Goal: Task Accomplishment & Management: Complete application form

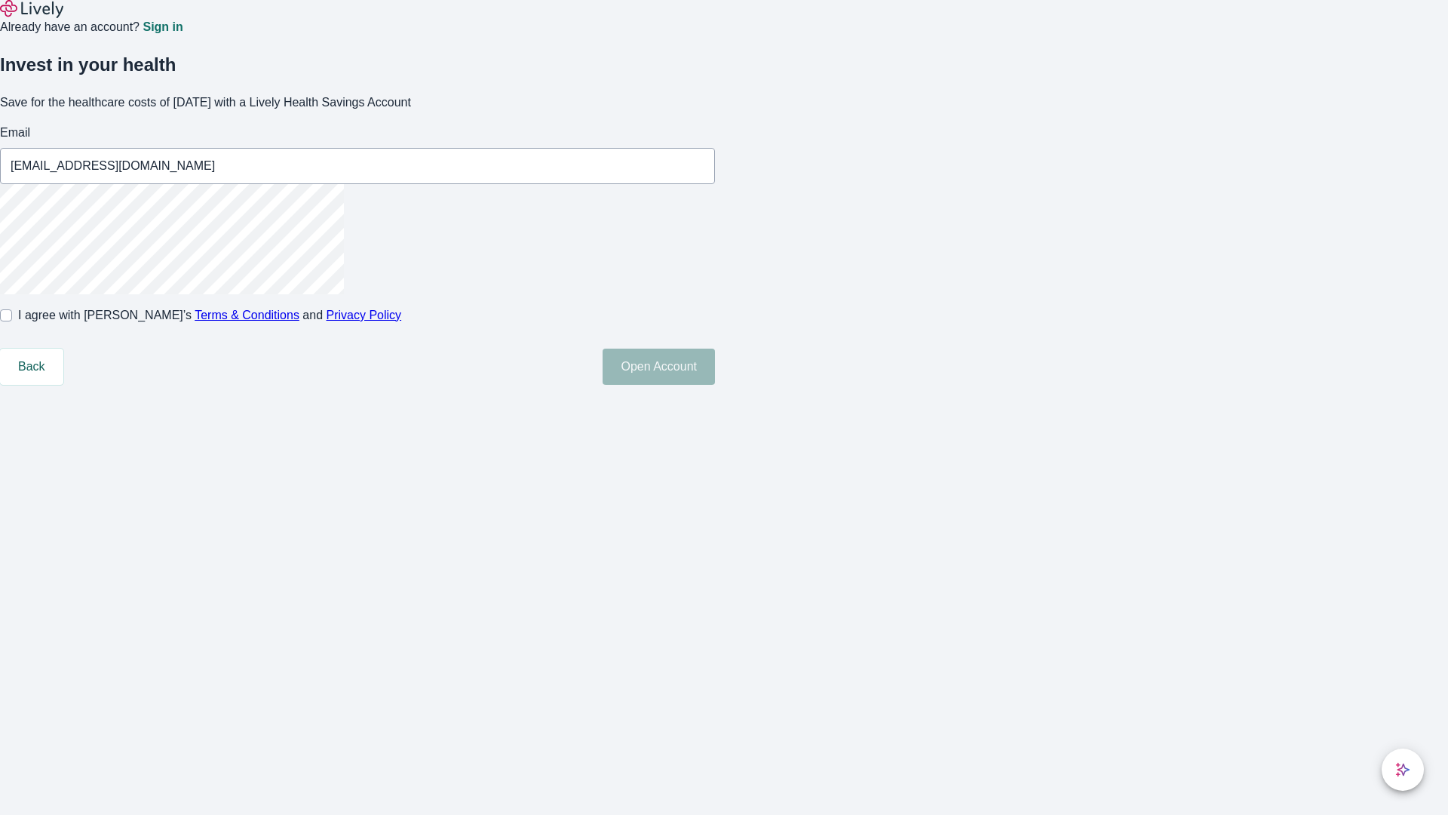
click at [12, 321] on input "I agree with Lively’s Terms & Conditions and Privacy Policy" at bounding box center [6, 315] width 12 height 12
checkbox input "true"
click at [715, 385] on button "Open Account" at bounding box center [659, 367] width 112 height 36
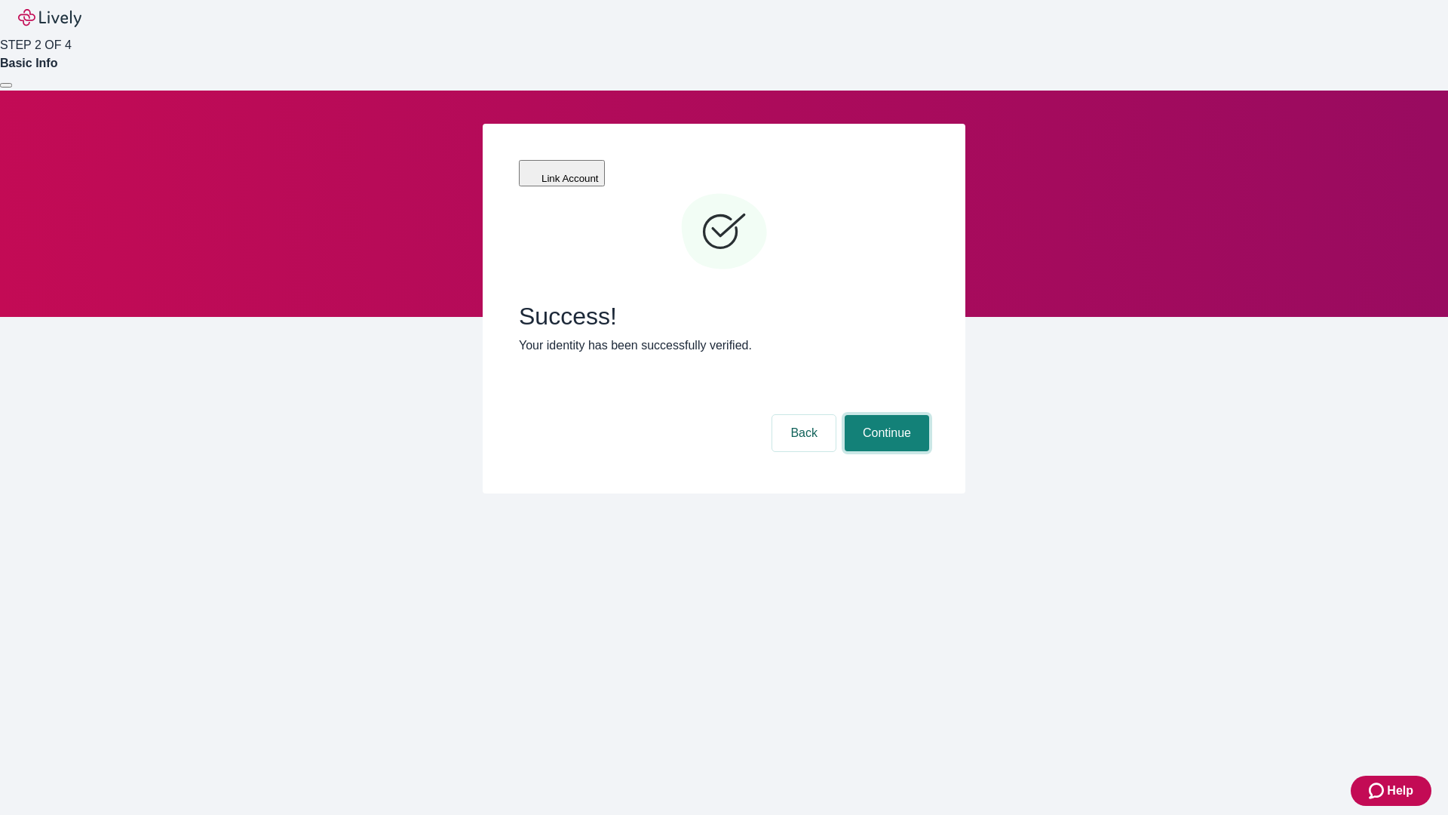
click at [885, 415] on button "Continue" at bounding box center [887, 433] width 84 height 36
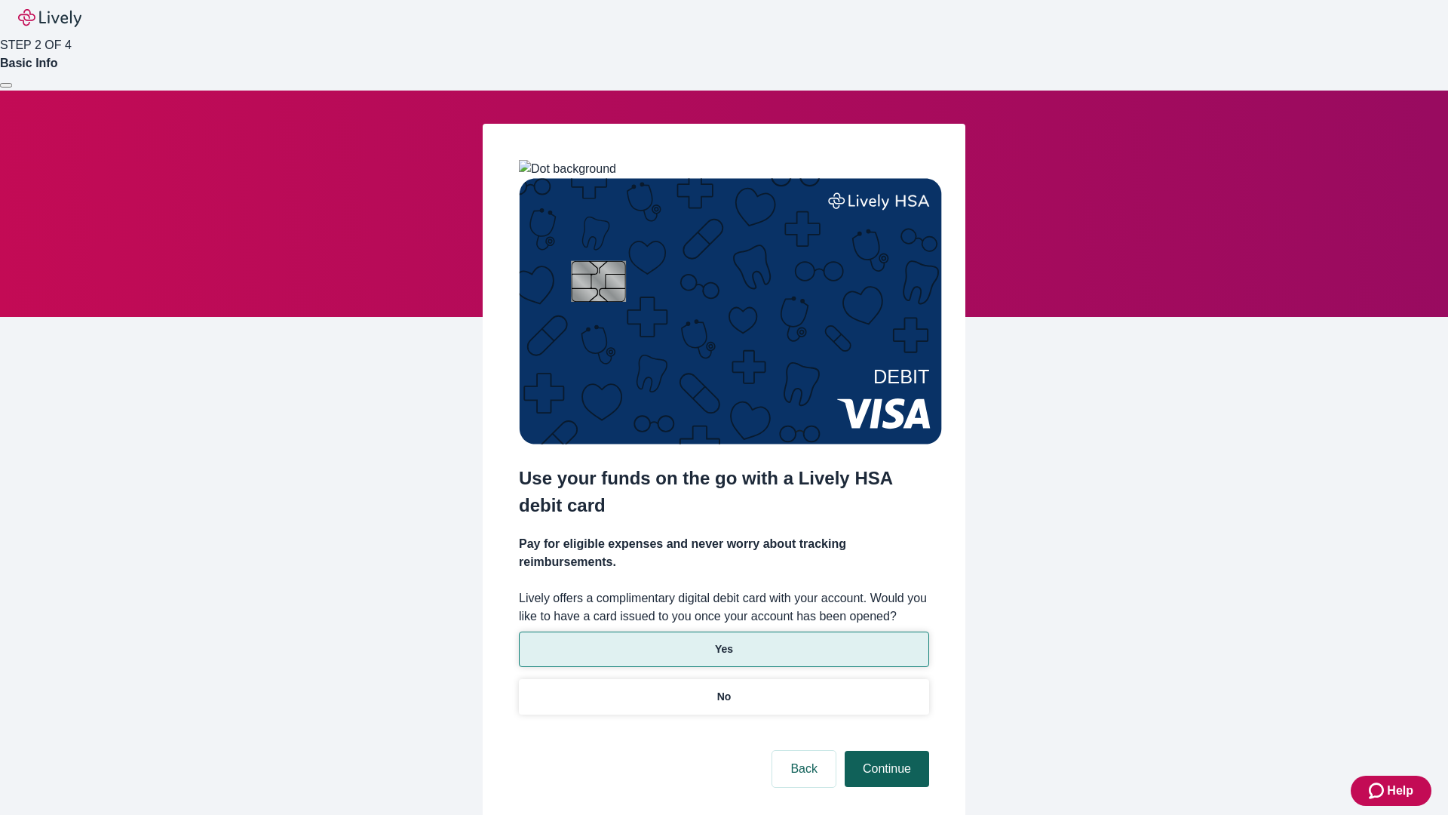
click at [723, 641] on p "Yes" at bounding box center [724, 649] width 18 height 16
click at [885, 751] on button "Continue" at bounding box center [887, 769] width 84 height 36
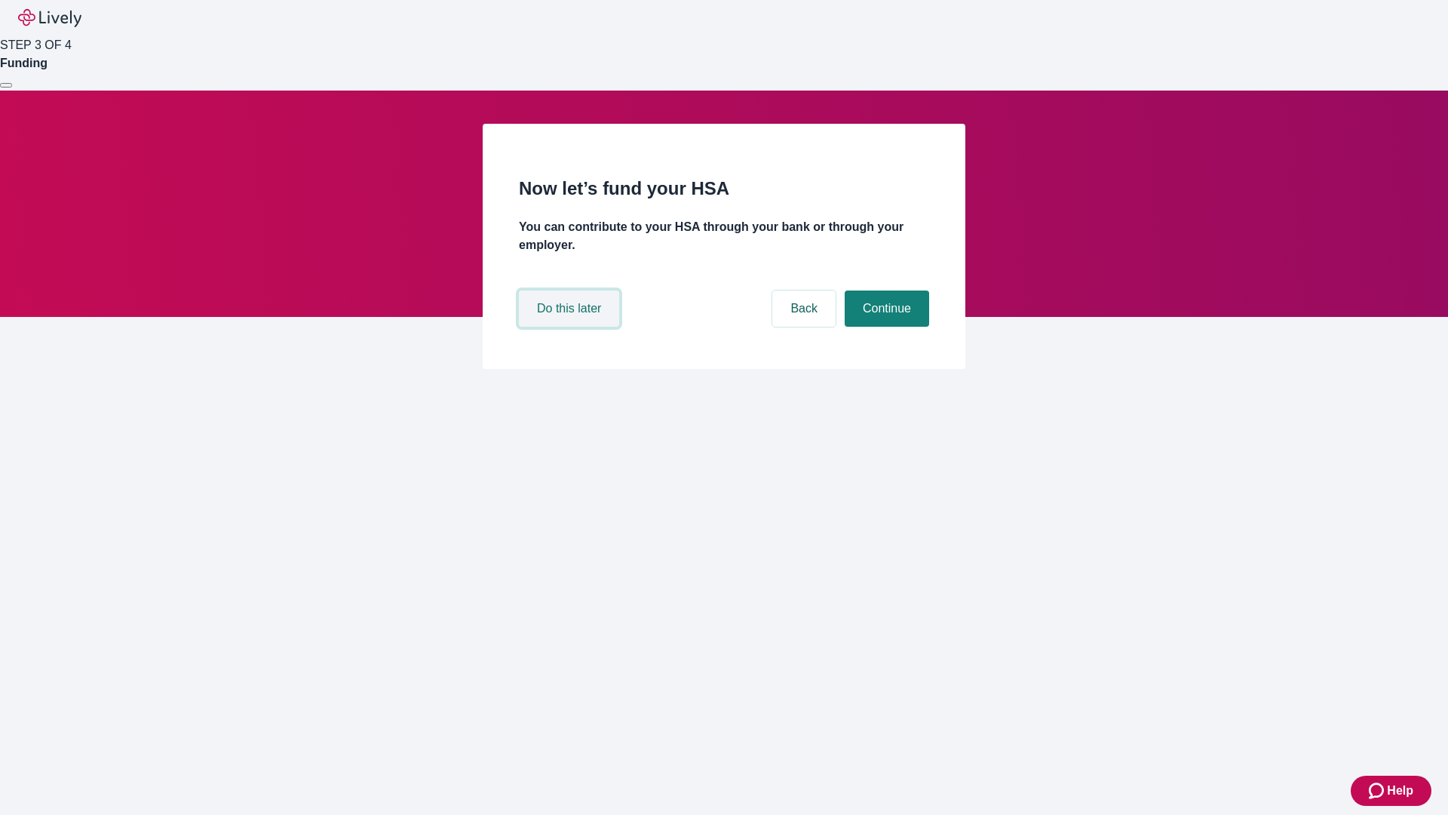
click at [571, 327] on button "Do this later" at bounding box center [569, 308] width 100 height 36
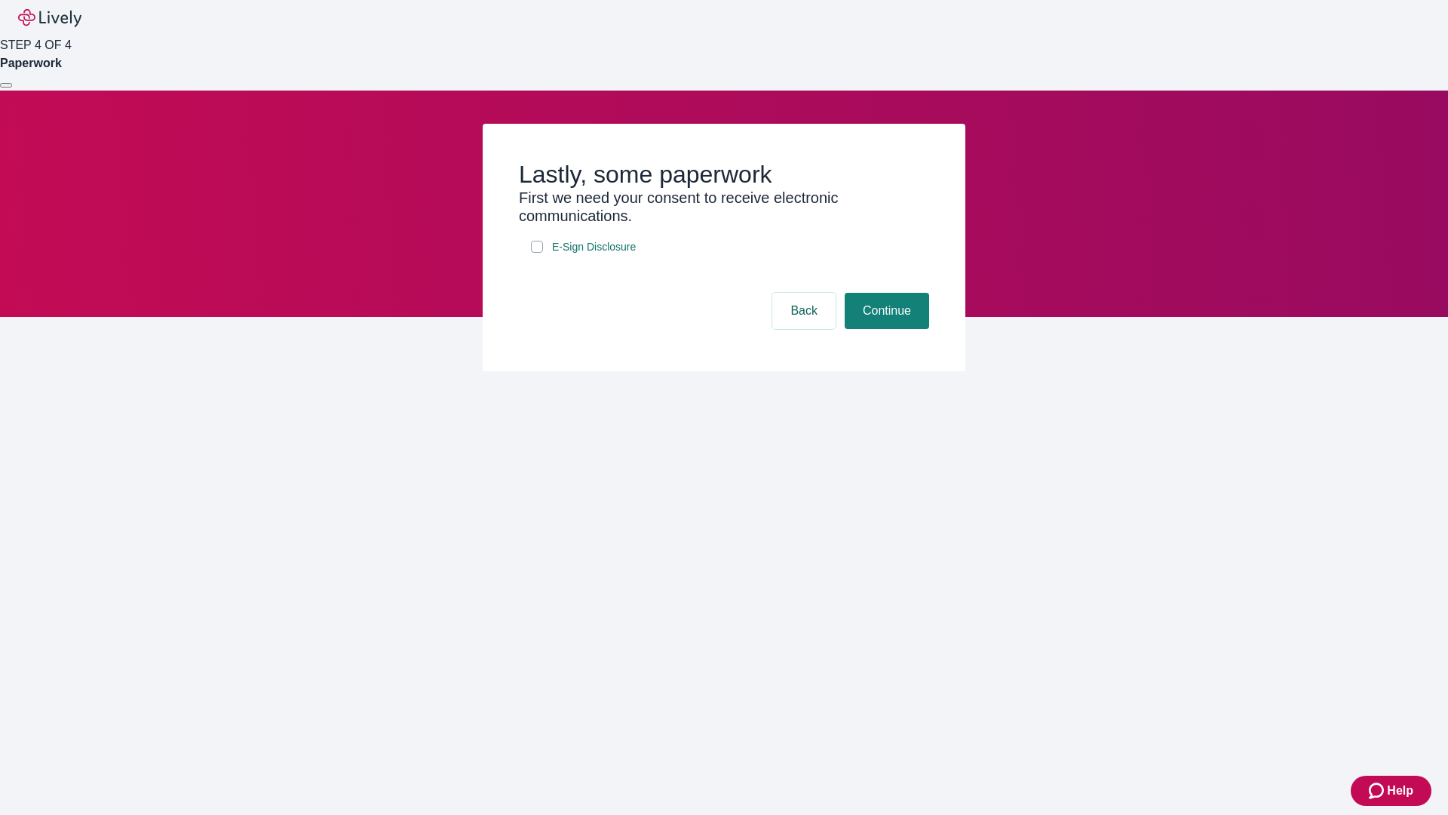
click at [537, 253] on input "E-Sign Disclosure" at bounding box center [537, 247] width 12 height 12
checkbox input "true"
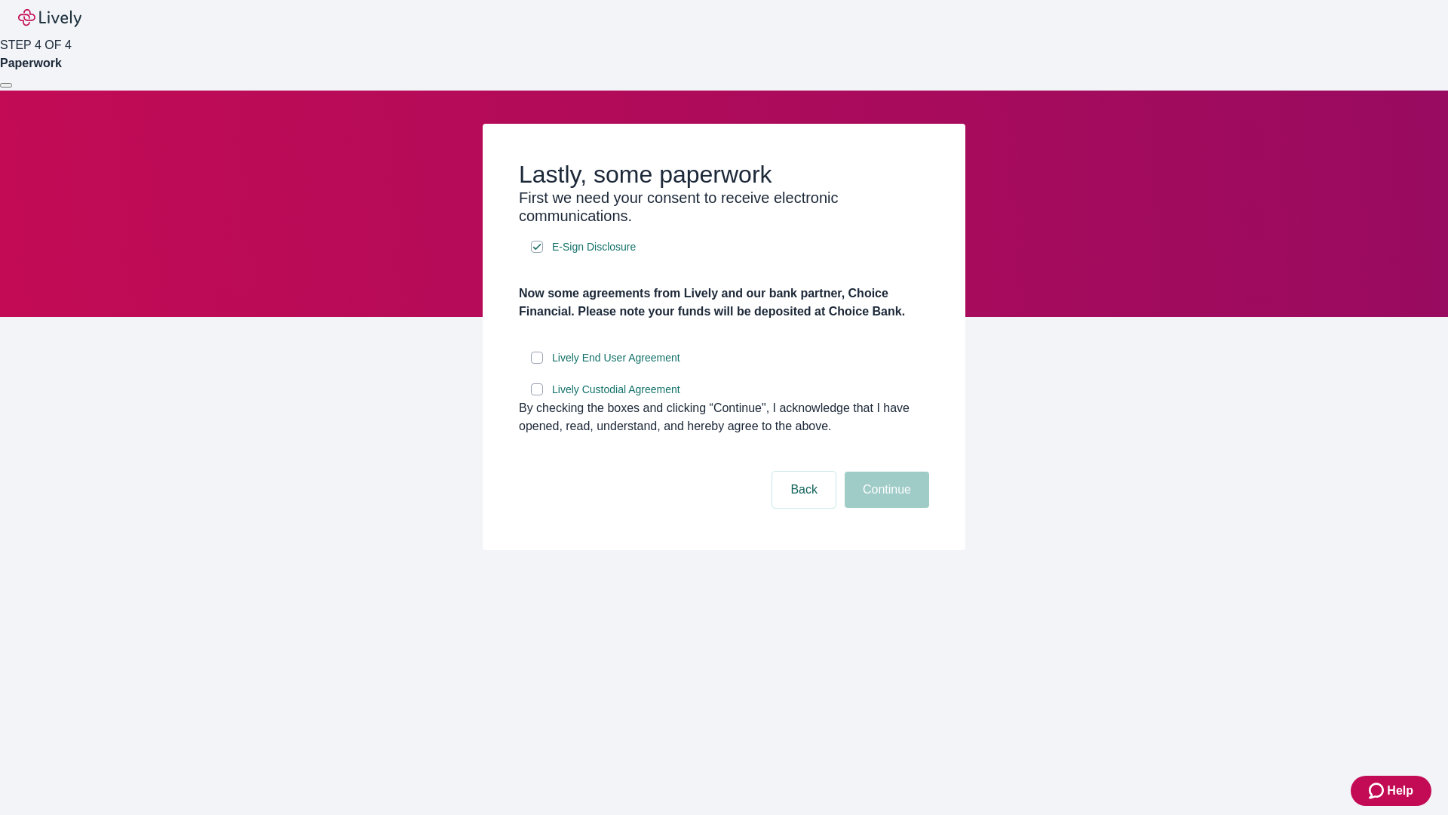
click at [537, 364] on input "Lively End User Agreement" at bounding box center [537, 358] width 12 height 12
checkbox input "true"
click at [537, 395] on input "Lively Custodial Agreement" at bounding box center [537, 389] width 12 height 12
checkbox input "true"
click at [885, 508] on button "Continue" at bounding box center [887, 490] width 84 height 36
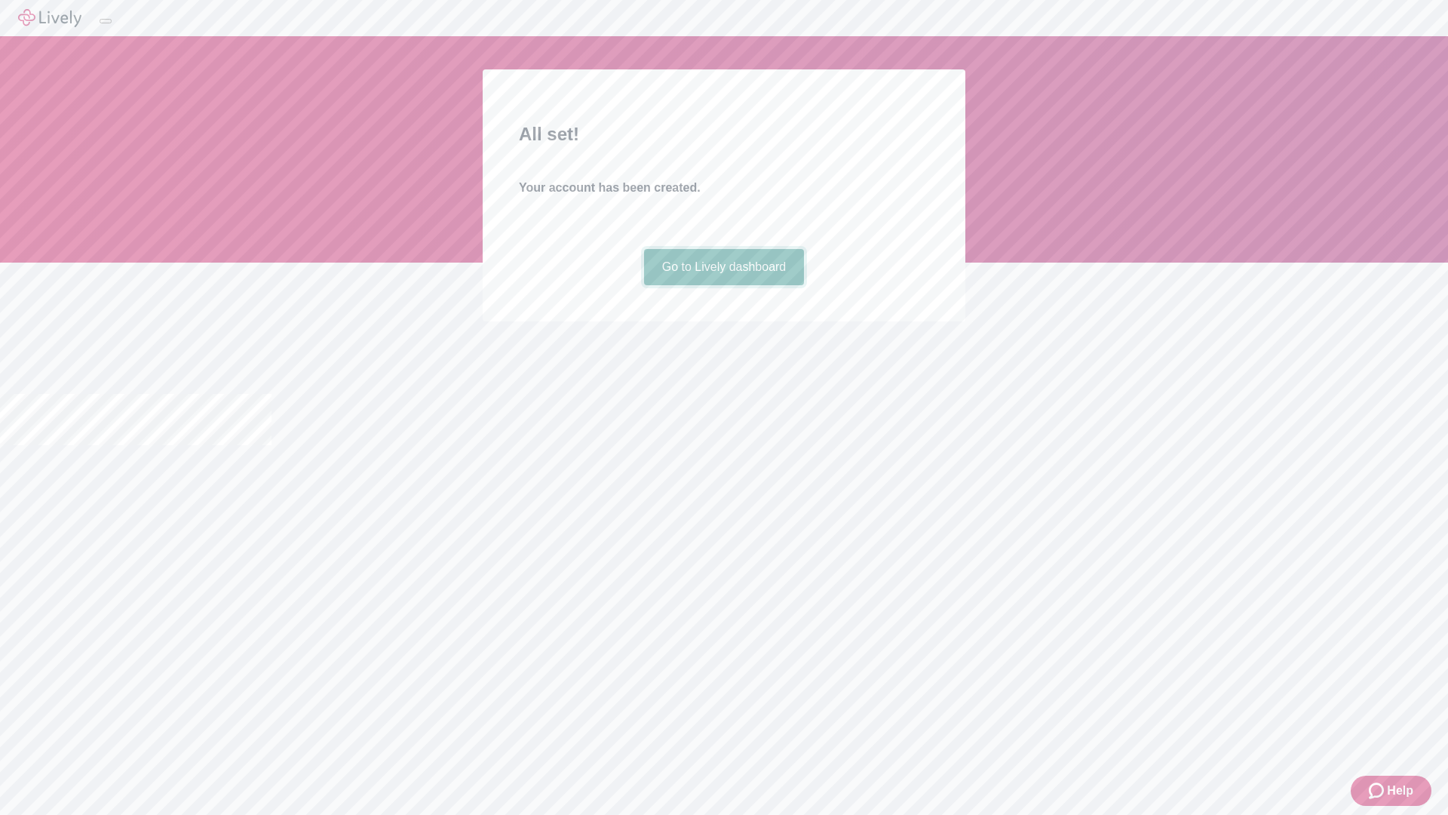
click at [723, 285] on link "Go to Lively dashboard" at bounding box center [724, 267] width 161 height 36
